Goal: Information Seeking & Learning: Check status

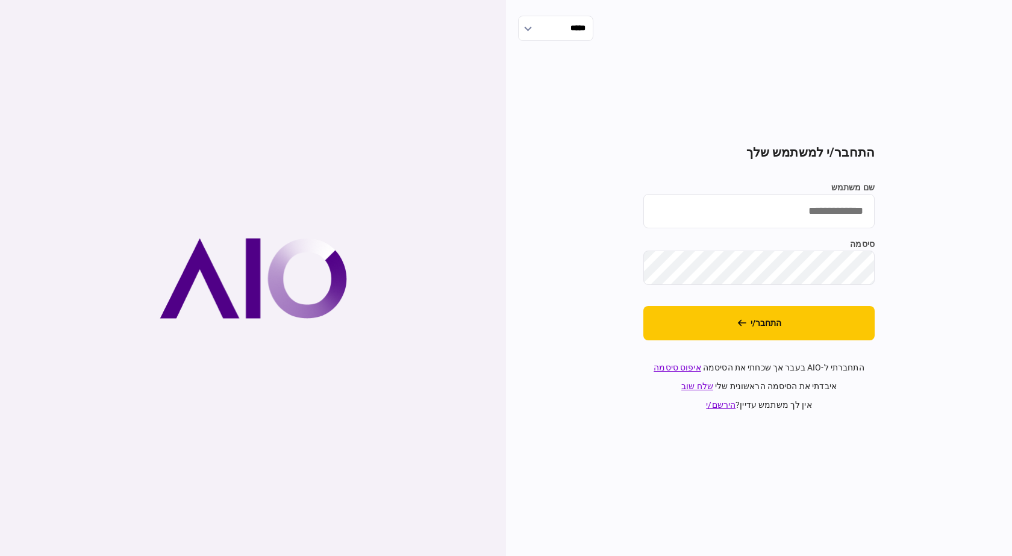
click at [776, 222] on input "שם משתמש" at bounding box center [759, 211] width 231 height 34
type input "**********"
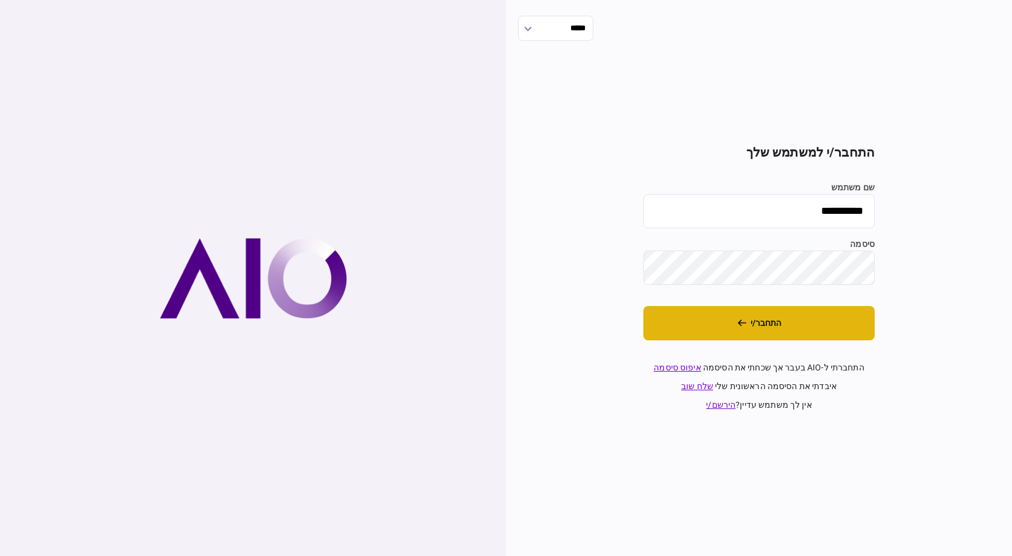
click at [744, 334] on button "התחבר/י" at bounding box center [759, 323] width 231 height 34
click at [726, 308] on button "התחבר/י" at bounding box center [759, 323] width 231 height 34
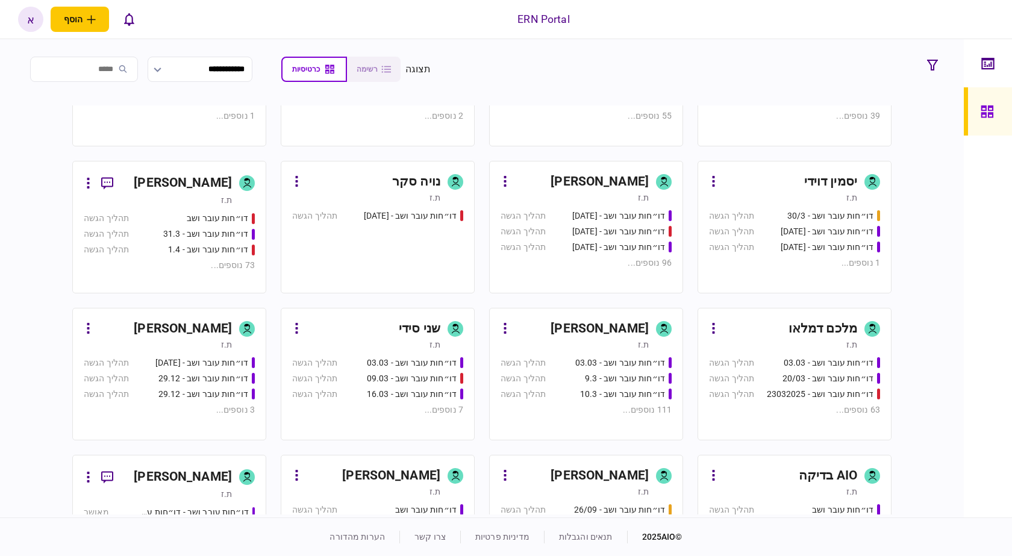
scroll to position [514, 0]
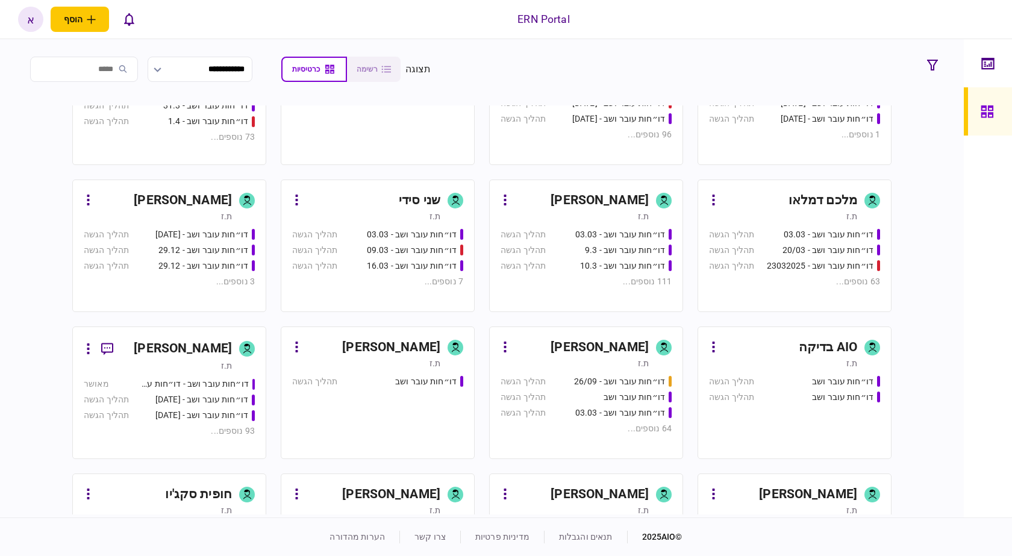
click at [651, 238] on div "דו״חות עובר ושב - 03.03" at bounding box center [620, 234] width 90 height 13
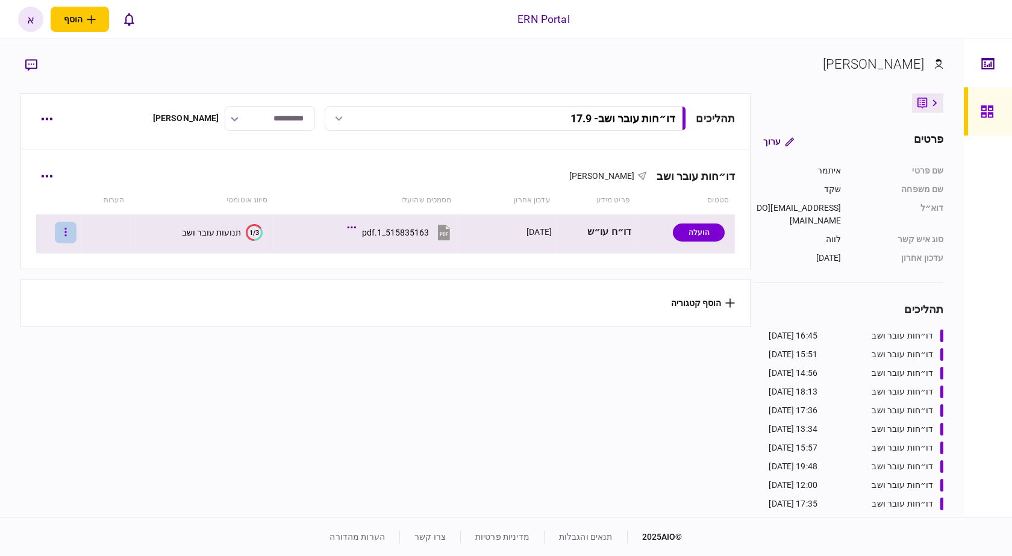
click at [77, 233] on button "button" at bounding box center [66, 233] width 22 height 22
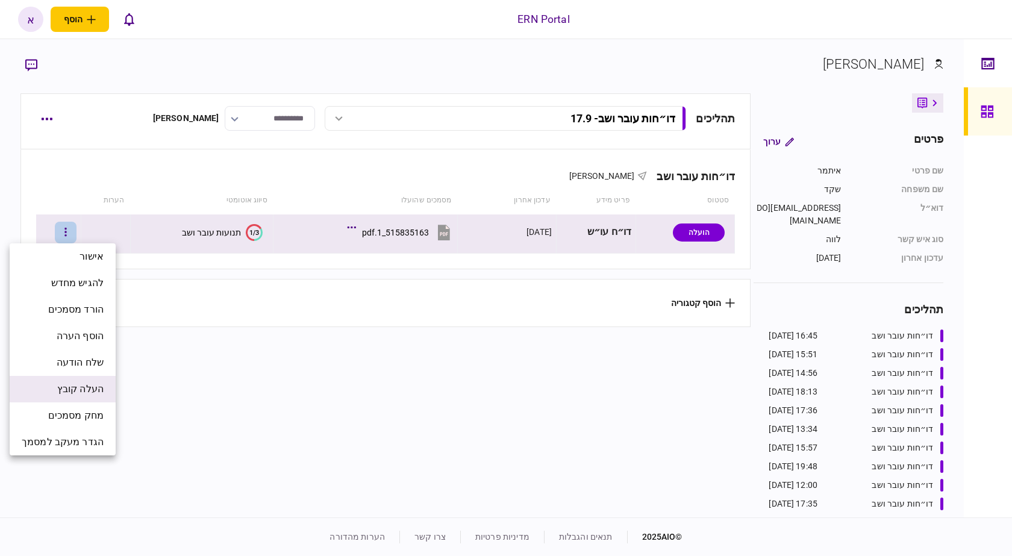
click at [80, 394] on span "העלה קובץ" at bounding box center [80, 389] width 46 height 14
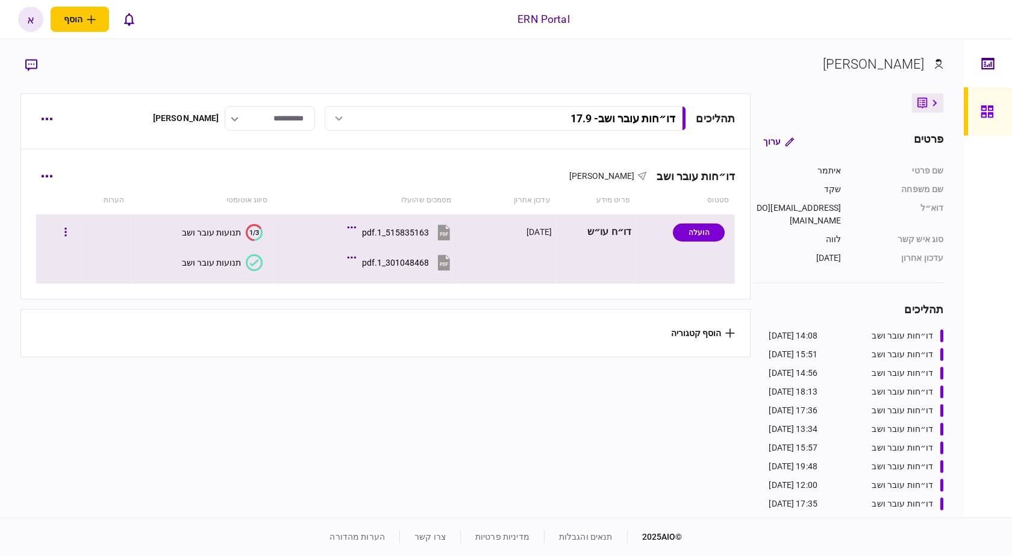
click at [219, 268] on button "תנועות עובר ושב" at bounding box center [222, 262] width 81 height 17
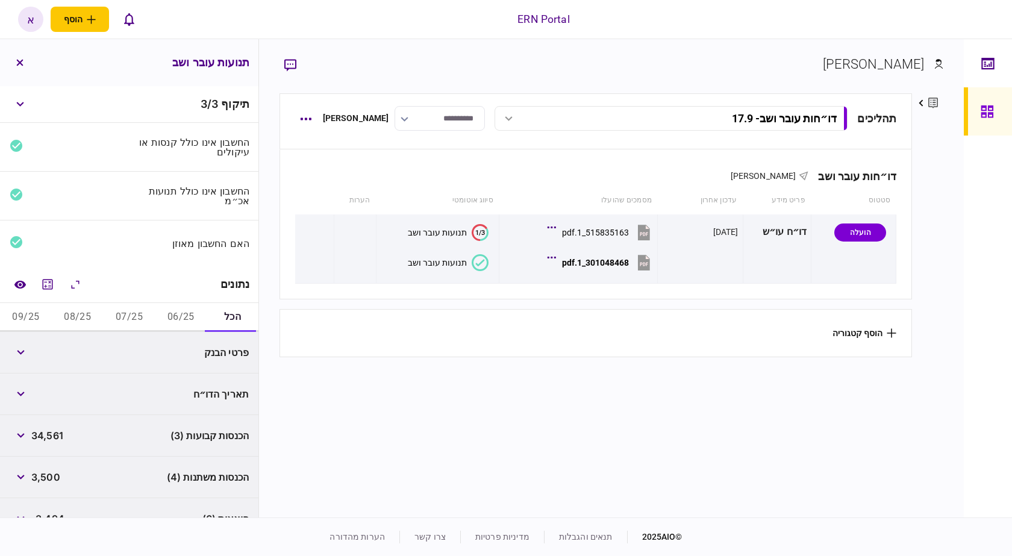
click at [181, 318] on button "06/25" at bounding box center [181, 317] width 52 height 29
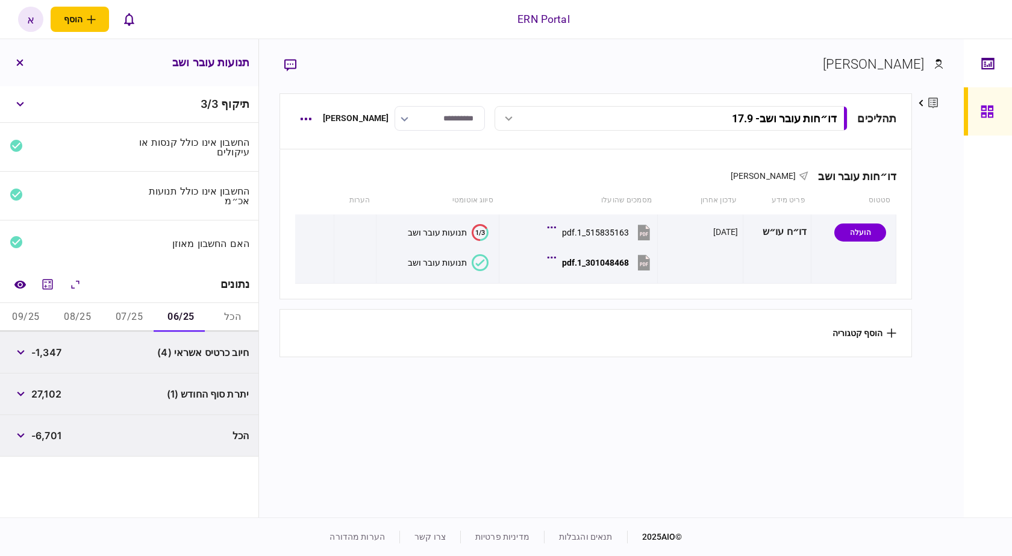
click at [49, 388] on span "27,102" at bounding box center [46, 394] width 30 height 14
click at [122, 315] on button "07/25" at bounding box center [130, 317] width 52 height 29
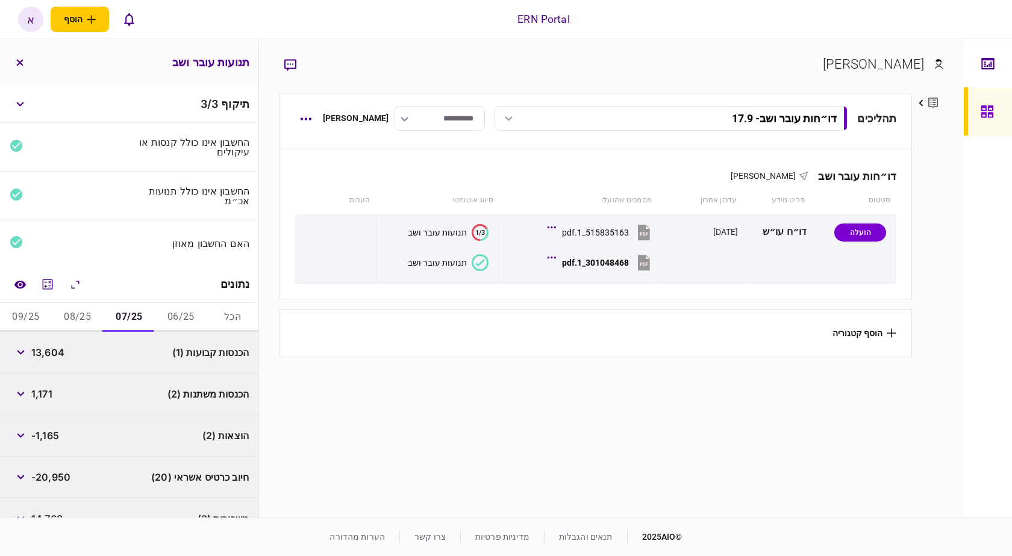
click at [54, 352] on span "13,604" at bounding box center [47, 352] width 33 height 14
copy span "13,604"
click at [49, 391] on span "1,171" at bounding box center [41, 394] width 21 height 14
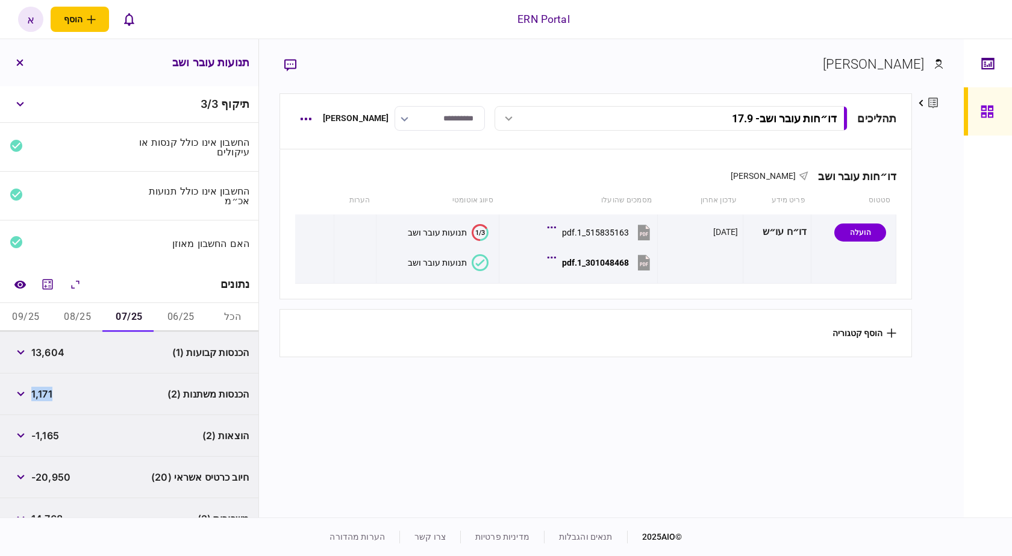
copy span "1,171"
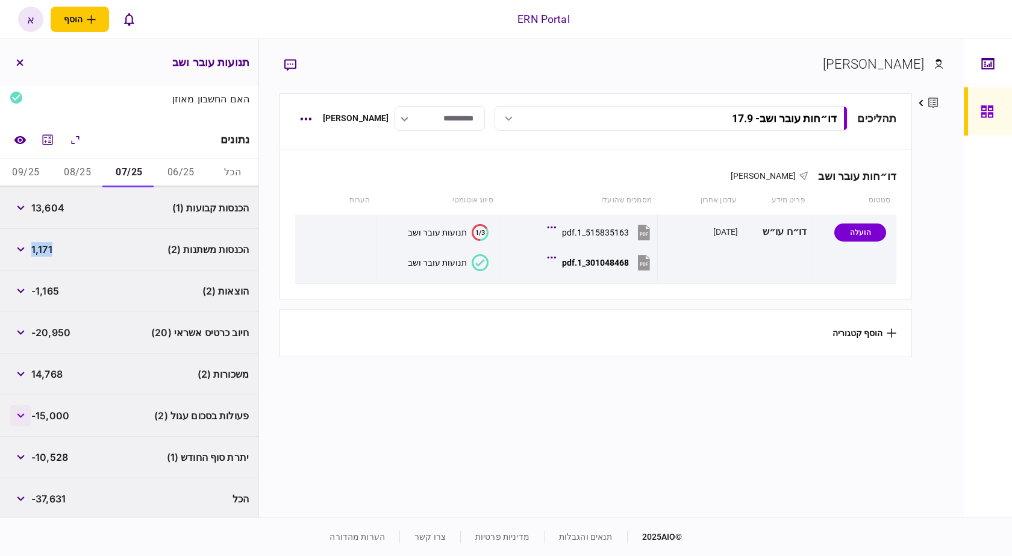
click at [25, 415] on icon "button" at bounding box center [21, 415] width 8 height 5
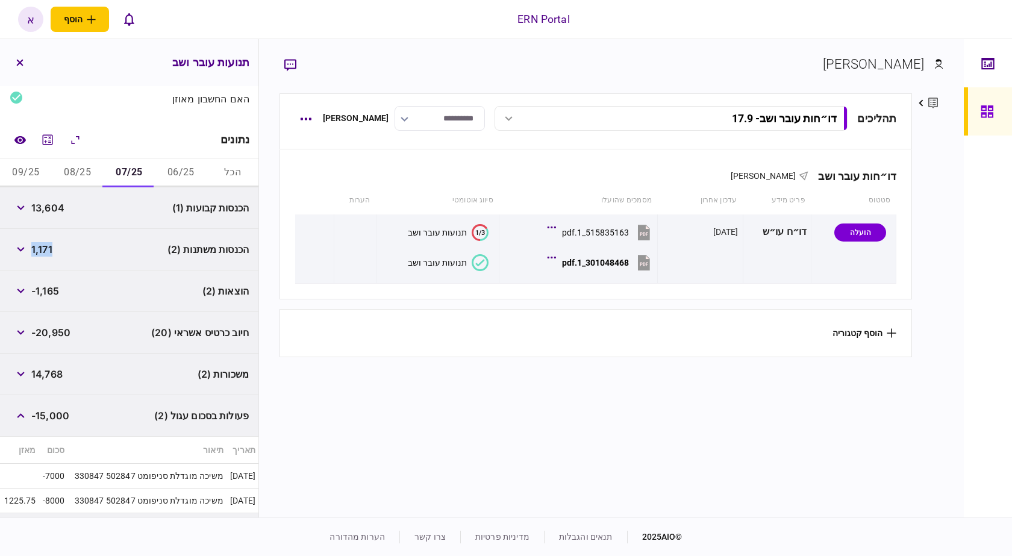
scroll to position [221, 0]
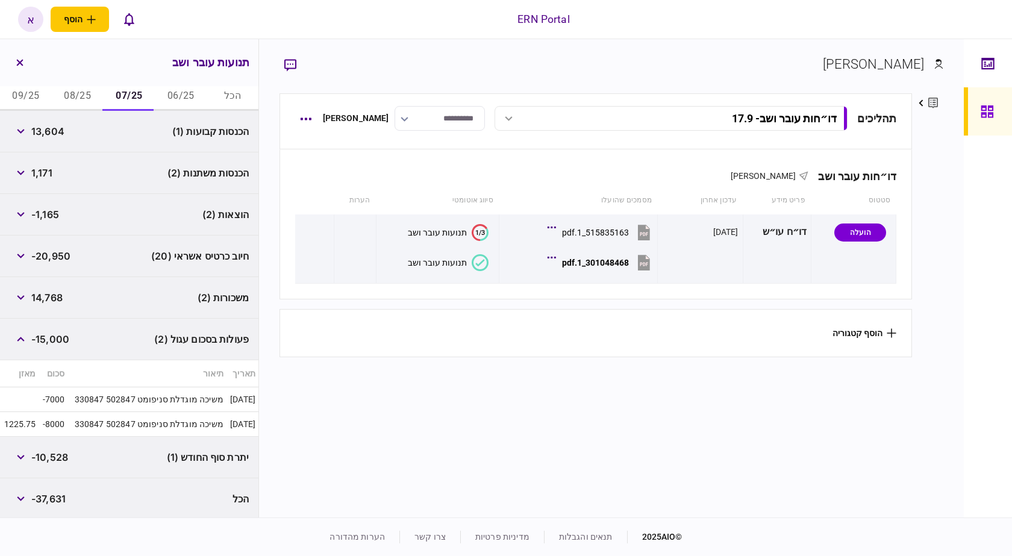
click at [48, 454] on span "-10,528" at bounding box center [49, 457] width 37 height 14
copy span "10,528"
click at [51, 213] on span "-1,165" at bounding box center [45, 214] width 28 height 14
click at [42, 210] on span "-1,165" at bounding box center [45, 214] width 28 height 14
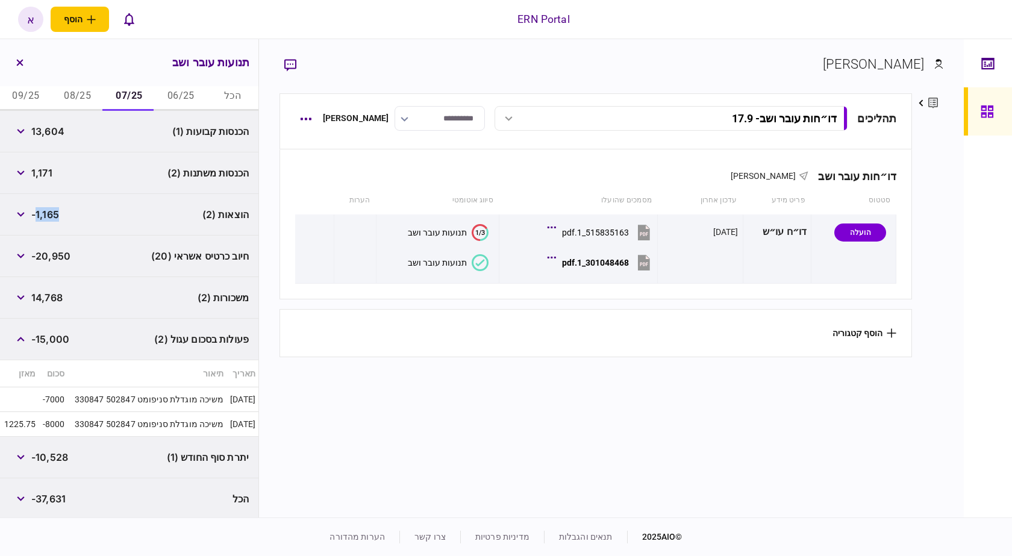
click at [42, 210] on span "-1,165" at bounding box center [45, 214] width 28 height 14
copy span "1,165"
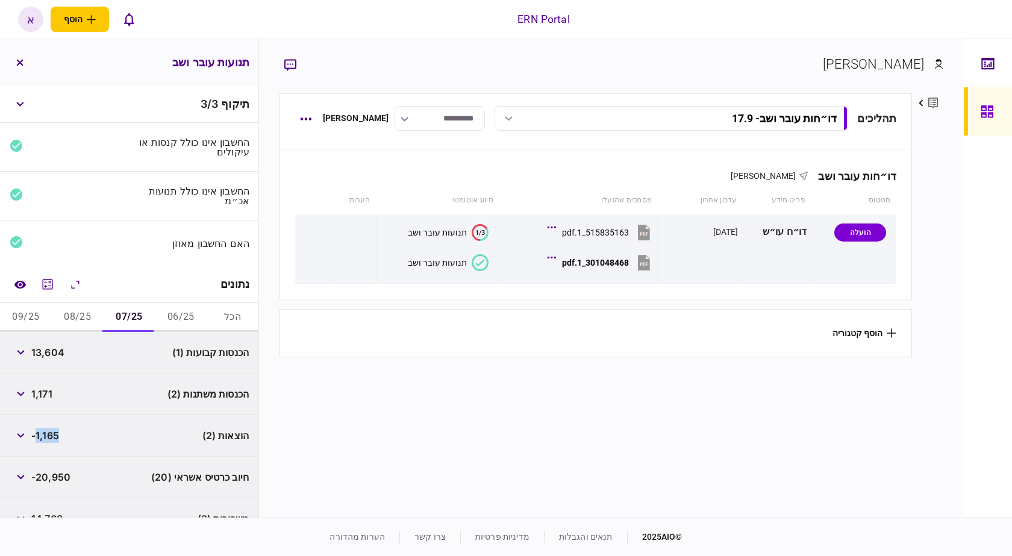
click at [80, 316] on button "08/25" at bounding box center [78, 317] width 52 height 29
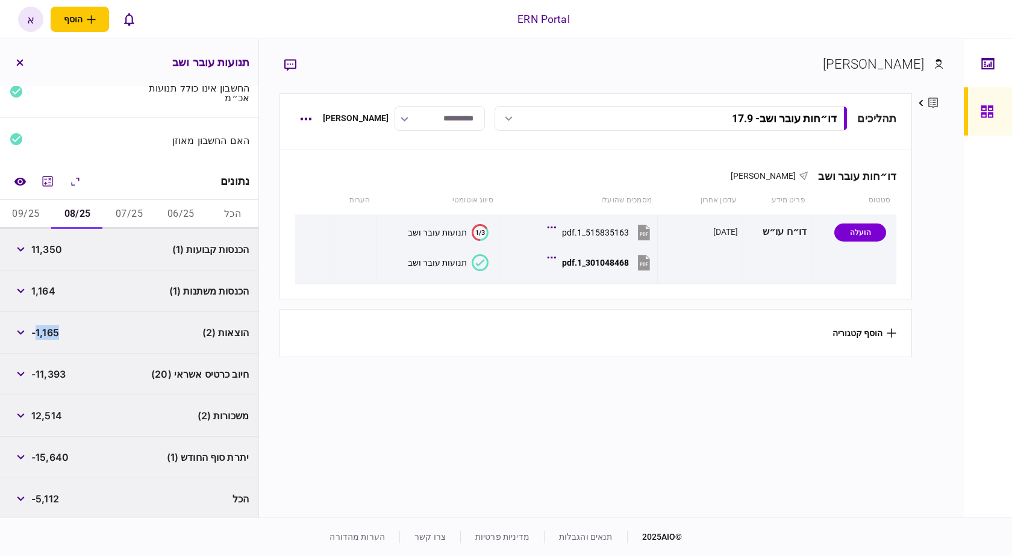
click at [49, 257] on div "11,350" at bounding box center [36, 250] width 52 height 22
click at [51, 246] on span "11,350" at bounding box center [46, 249] width 31 height 14
copy span "11,350"
click at [48, 289] on span "1,164" at bounding box center [43, 291] width 24 height 14
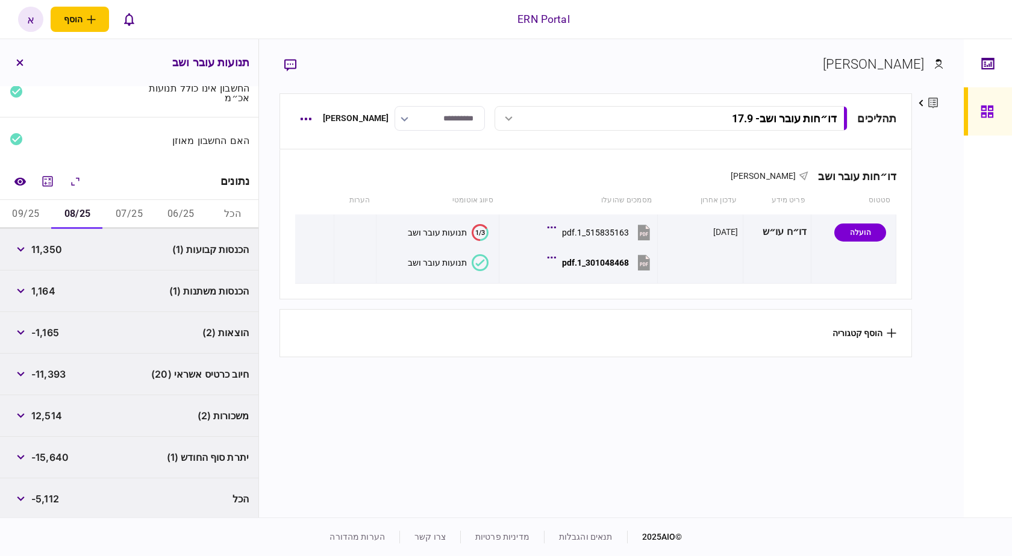
click at [48, 289] on span "1,164" at bounding box center [43, 291] width 24 height 14
copy span "1,164"
click at [46, 334] on span "-1,165" at bounding box center [45, 332] width 28 height 14
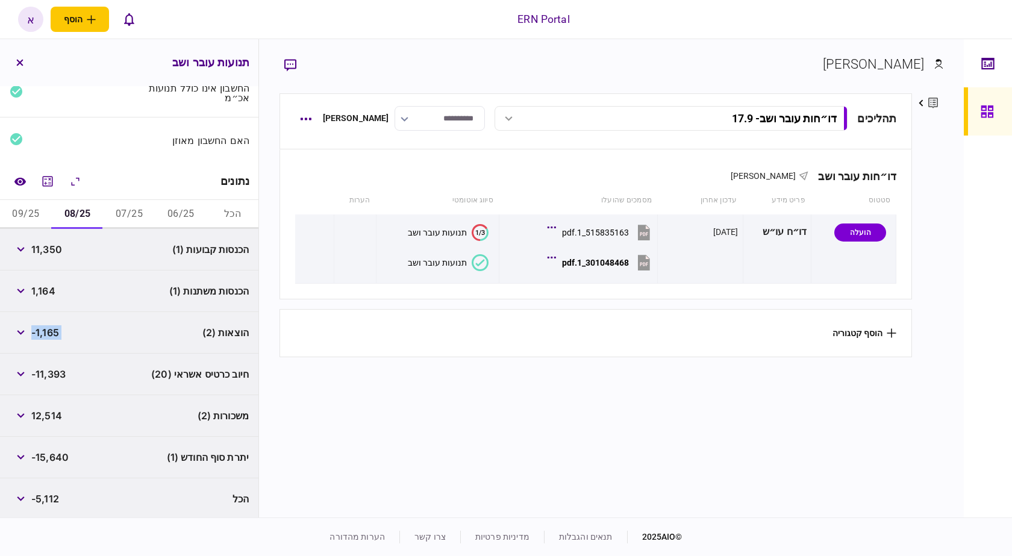
click at [46, 334] on span "-1,165" at bounding box center [45, 332] width 28 height 14
click at [51, 332] on span "-1,165" at bounding box center [45, 332] width 28 height 14
drag, startPoint x: 114, startPoint y: 337, endPoint x: 92, endPoint y: 328, distance: 23.5
click at [113, 336] on div "הוצאות (2) -1,165" at bounding box center [129, 333] width 259 height 42
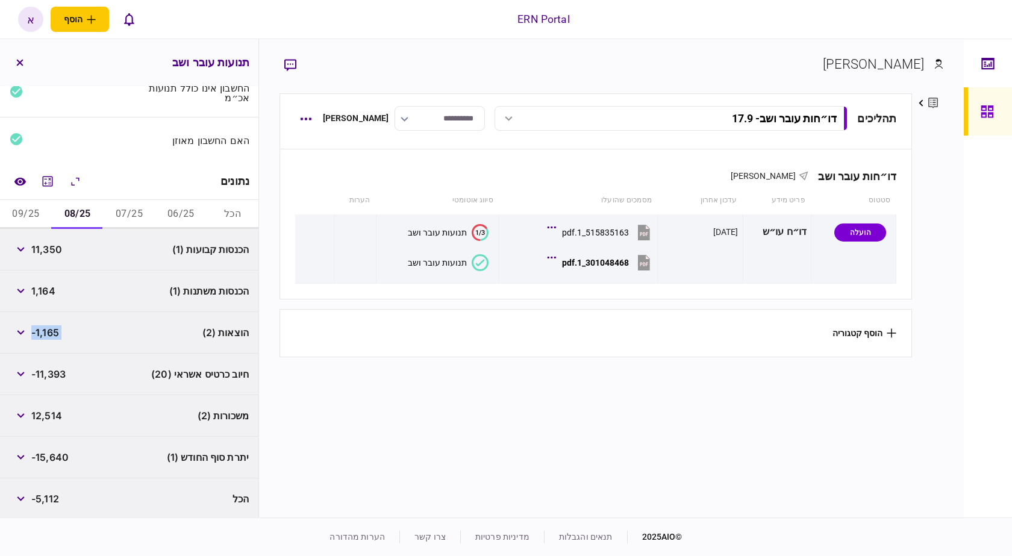
click at [46, 325] on span "-1,165" at bounding box center [45, 332] width 28 height 14
click at [47, 331] on span "-1,165" at bounding box center [45, 332] width 28 height 14
copy span "1,165"
click at [45, 457] on span "-15,640" at bounding box center [49, 457] width 37 height 14
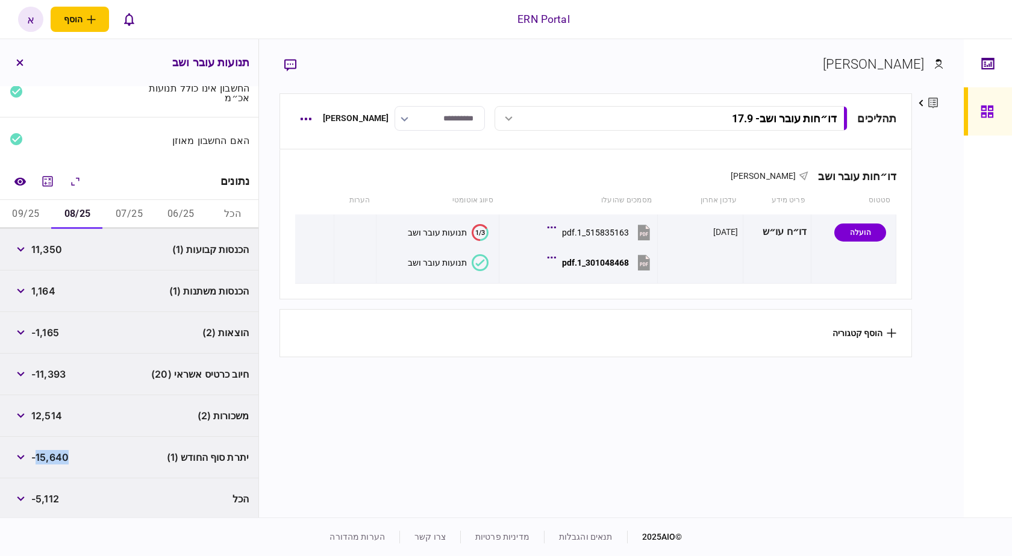
click at [45, 457] on span "-15,640" at bounding box center [49, 457] width 37 height 14
copy span "15,640"
click at [33, 220] on button "09/25" at bounding box center [26, 214] width 52 height 29
click at [58, 252] on span "9,607" at bounding box center [45, 249] width 28 height 14
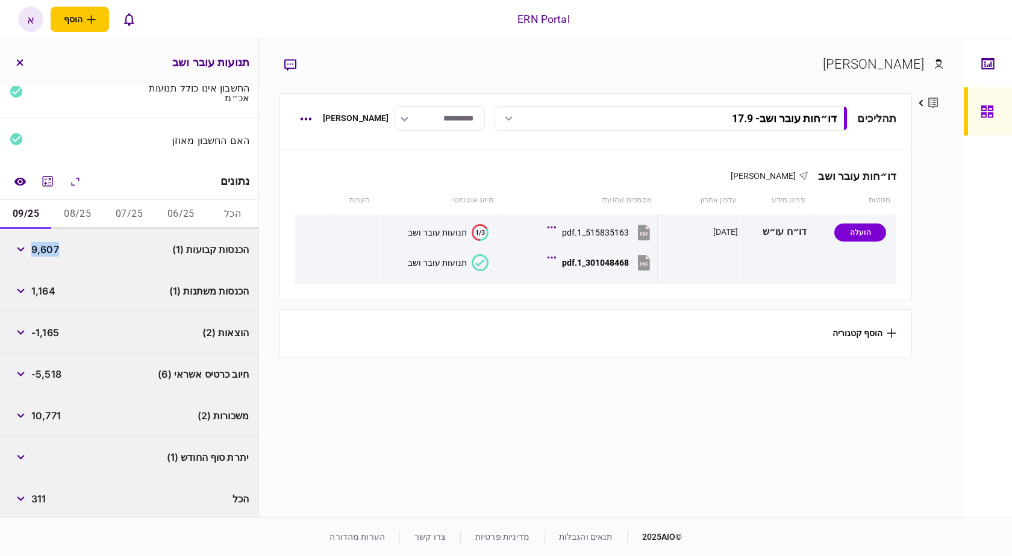
copy span "9,607"
click at [50, 290] on span "1,164" at bounding box center [43, 291] width 24 height 14
copy span "1,164"
click at [52, 334] on span "-1,165" at bounding box center [45, 332] width 28 height 14
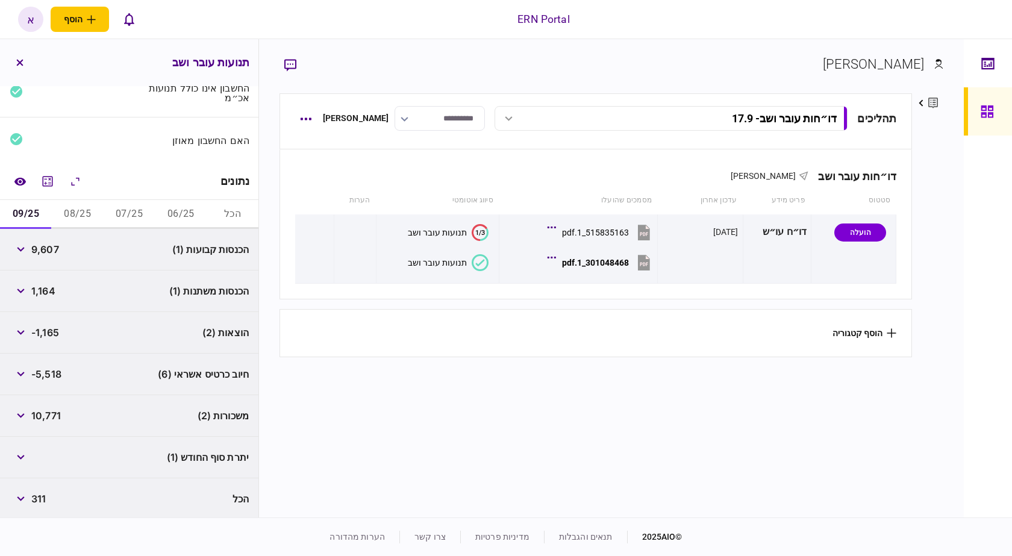
click at [52, 334] on span "-1,165" at bounding box center [45, 332] width 28 height 14
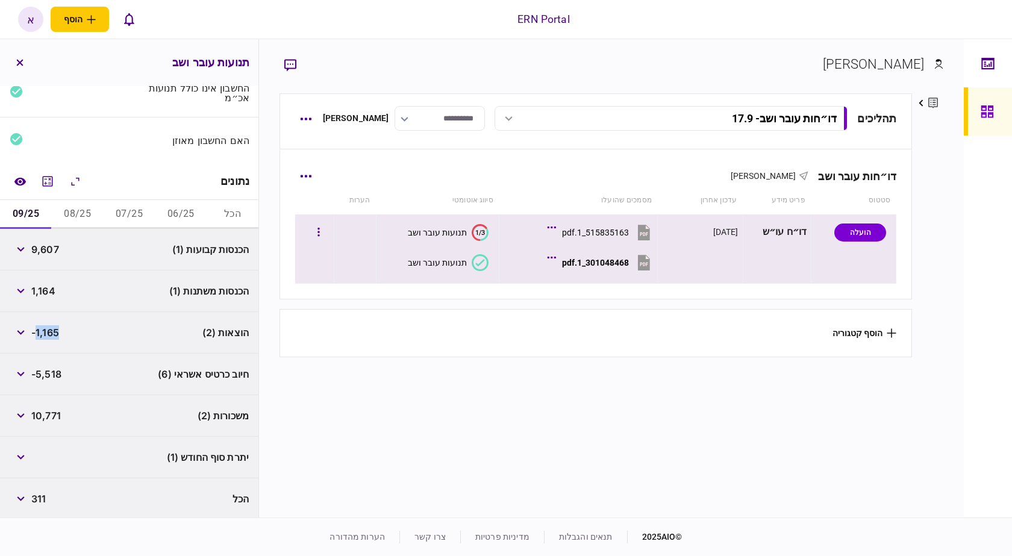
click at [616, 266] on div "301048468_1.pdf" at bounding box center [595, 263] width 67 height 10
click at [621, 261] on div "301048468_1.pdf" at bounding box center [595, 263] width 67 height 10
